Goal: Task Accomplishment & Management: Manage account settings

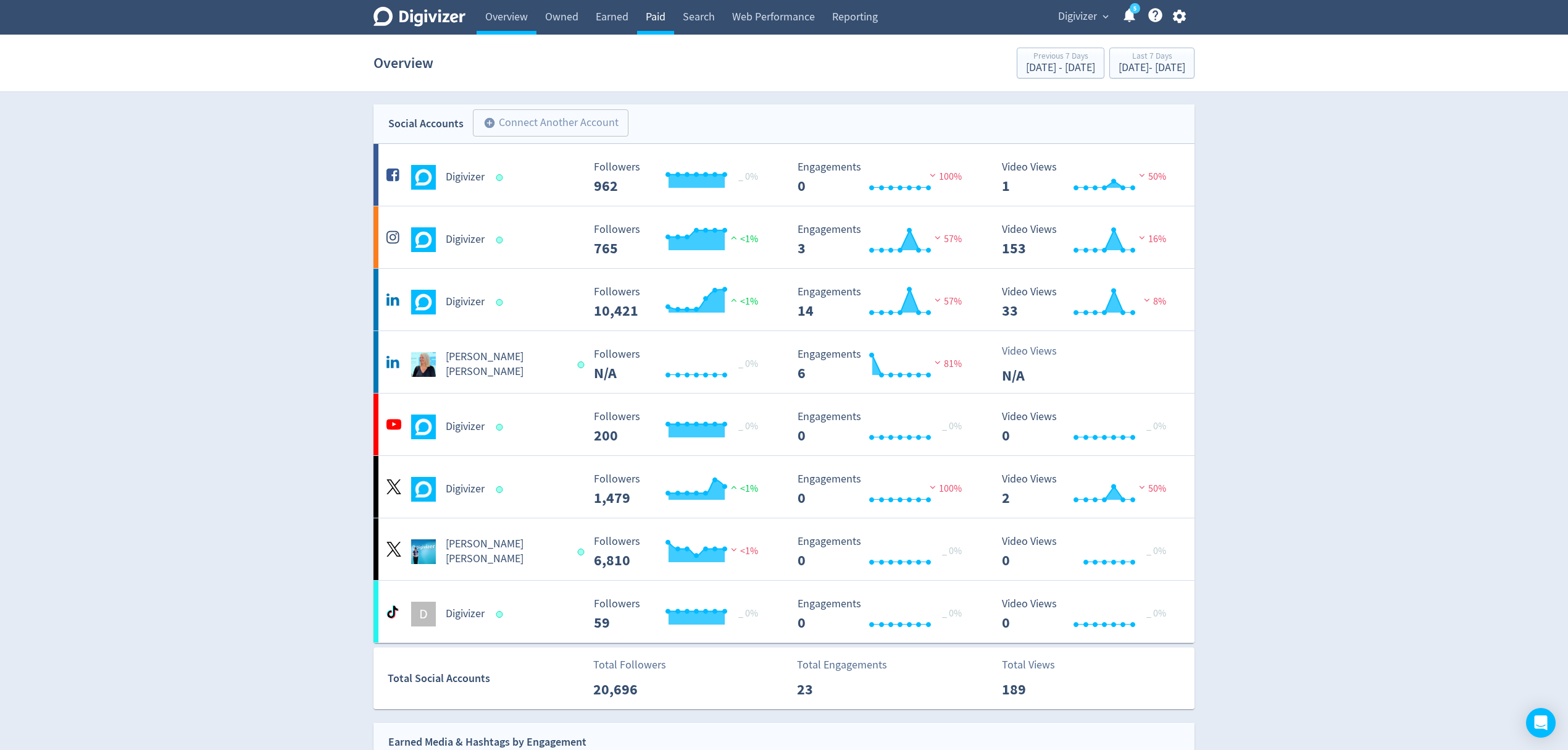
click at [656, 17] on link "Paid" at bounding box center [656, 17] width 37 height 35
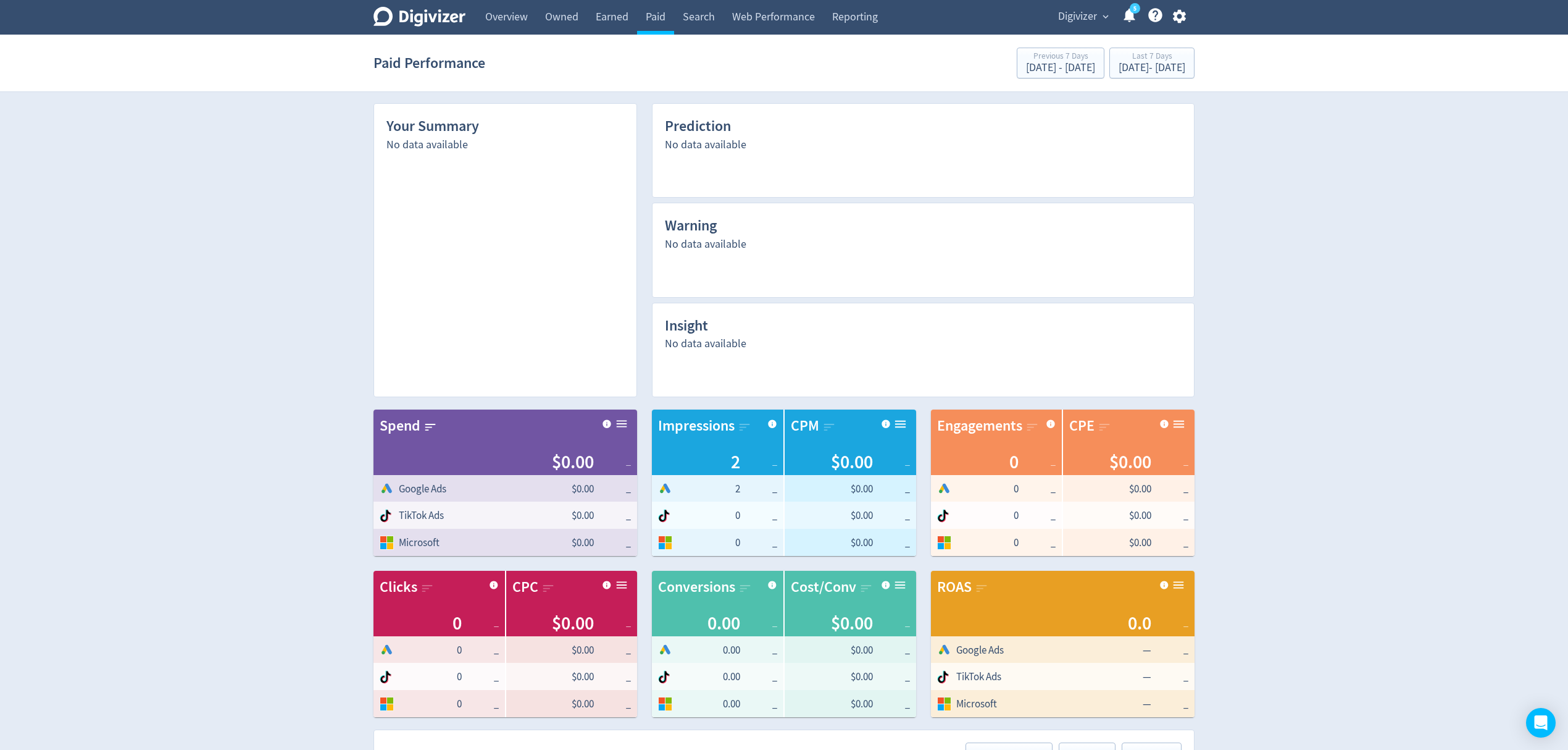
click at [1086, 15] on span "Digivizer" at bounding box center [1077, 16] width 39 height 20
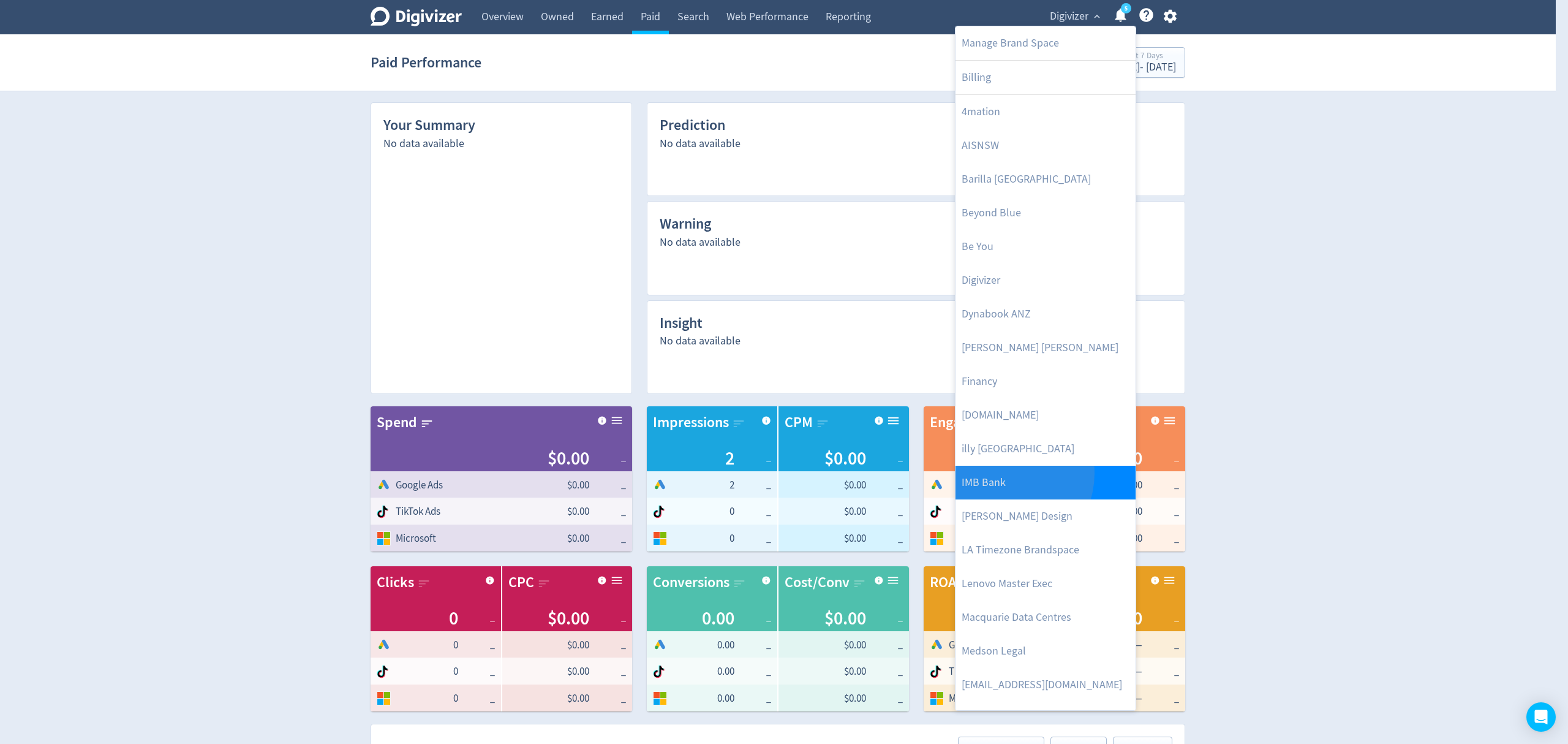
click at [1004, 474] on link "IMB Bank" at bounding box center [1046, 482] width 180 height 34
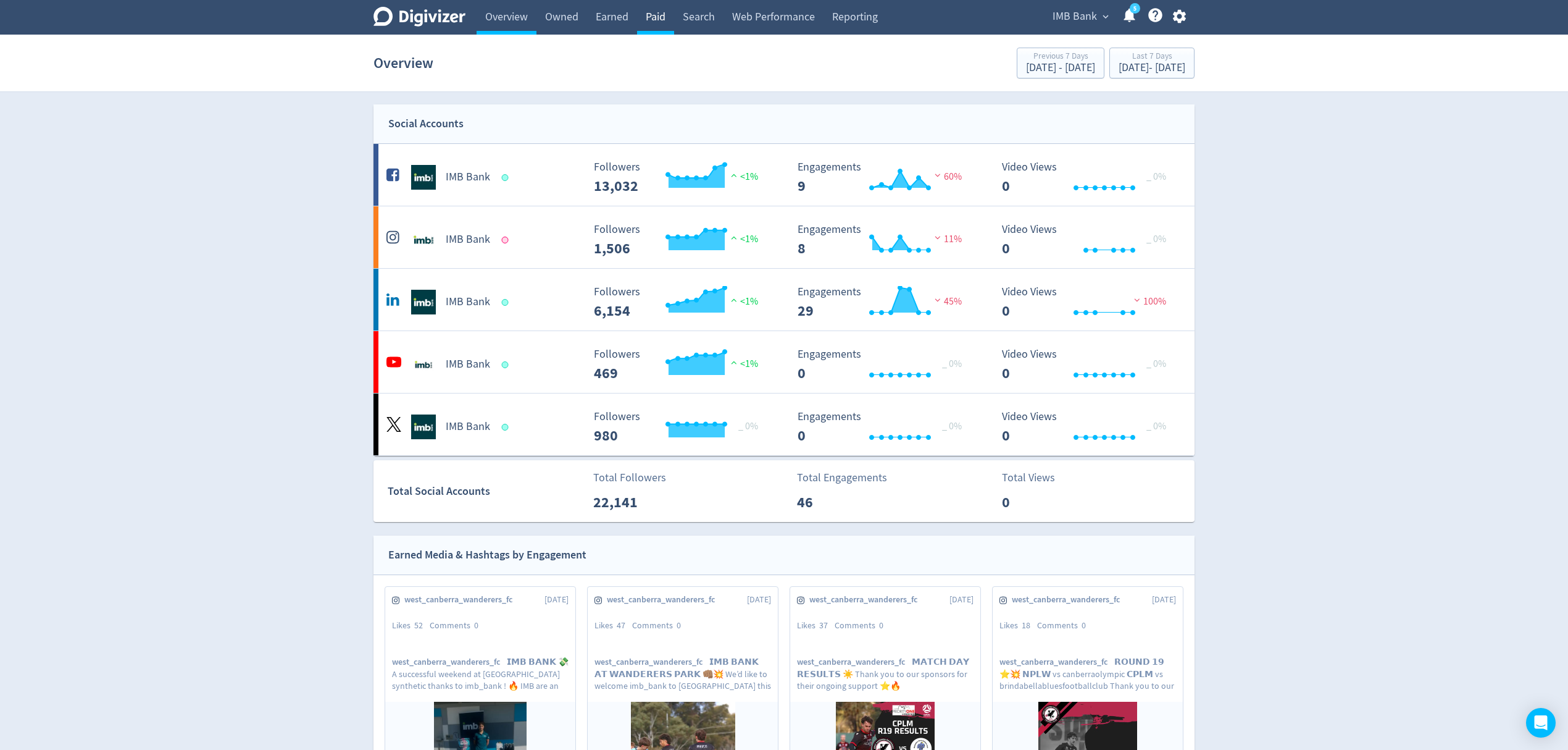
click at [656, 20] on link "Paid" at bounding box center [656, 17] width 37 height 35
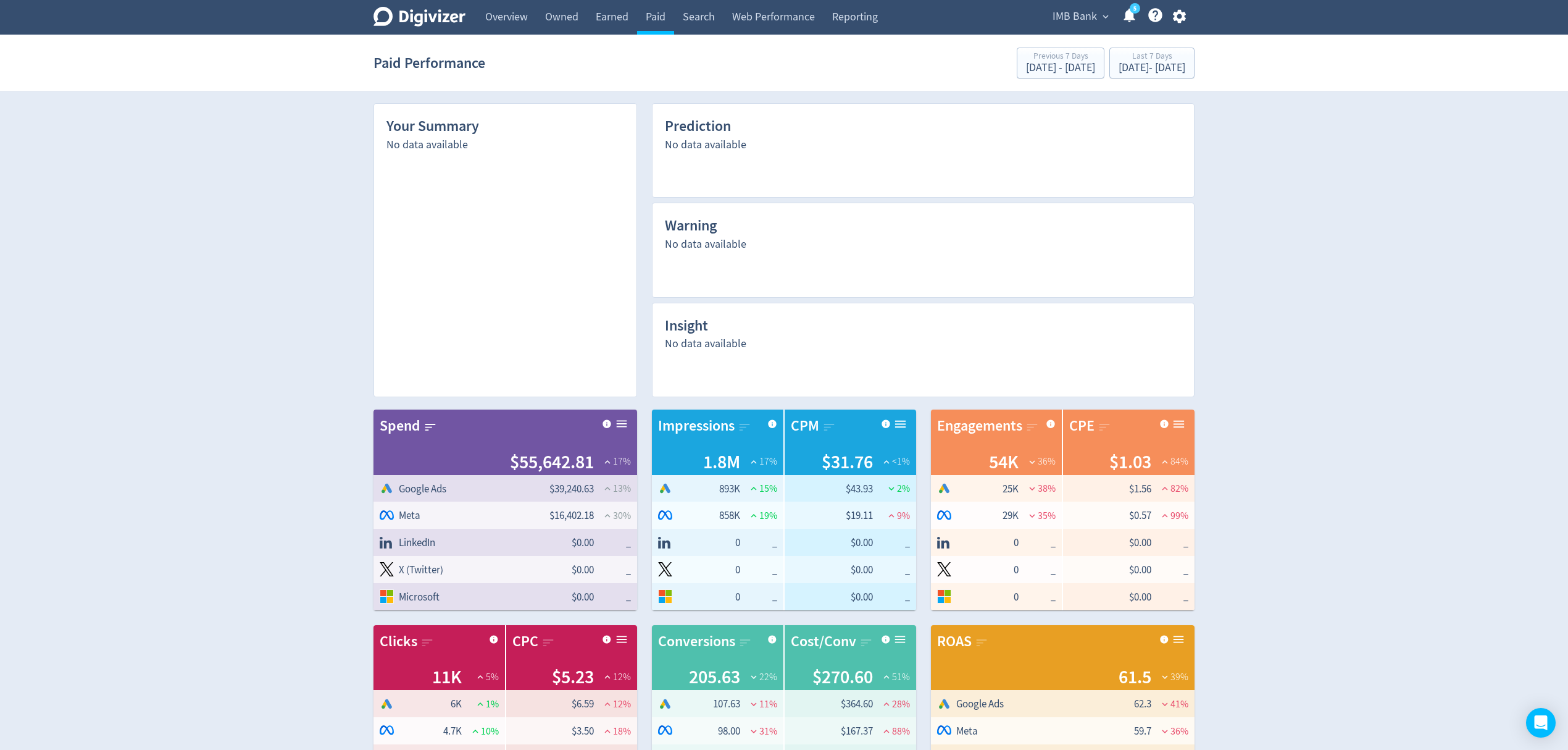
click at [1178, 15] on icon "button" at bounding box center [1180, 16] width 16 height 16
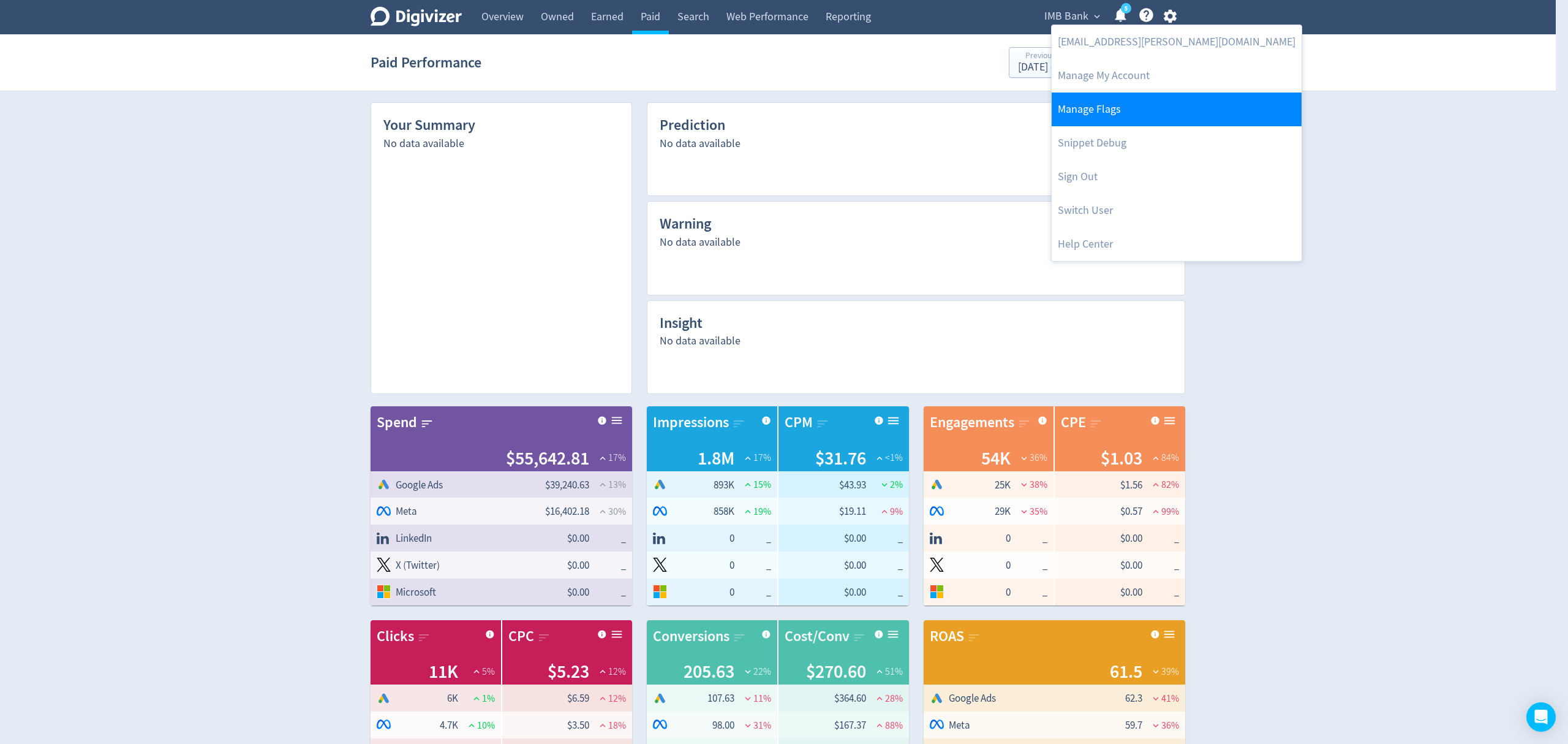
click at [1125, 111] on link "Manage Flags" at bounding box center [1176, 110] width 250 height 34
